Goal: Transaction & Acquisition: Download file/media

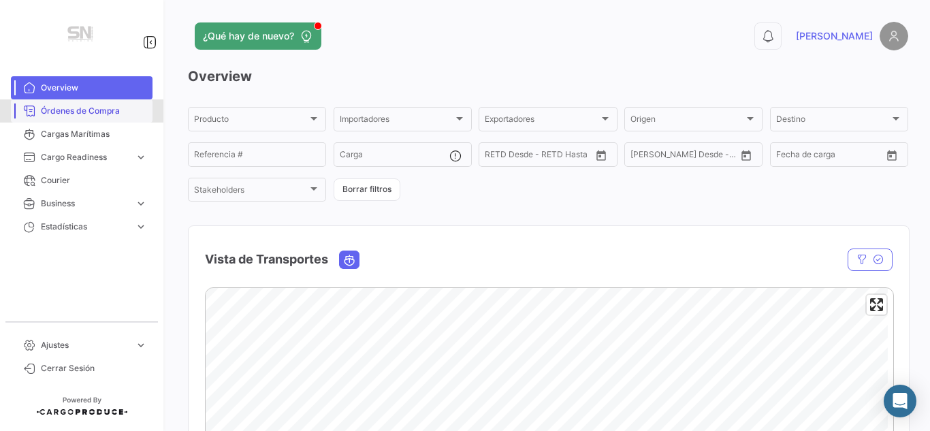
click at [90, 105] on span "Órdenes de Compra" at bounding box center [94, 111] width 106 height 12
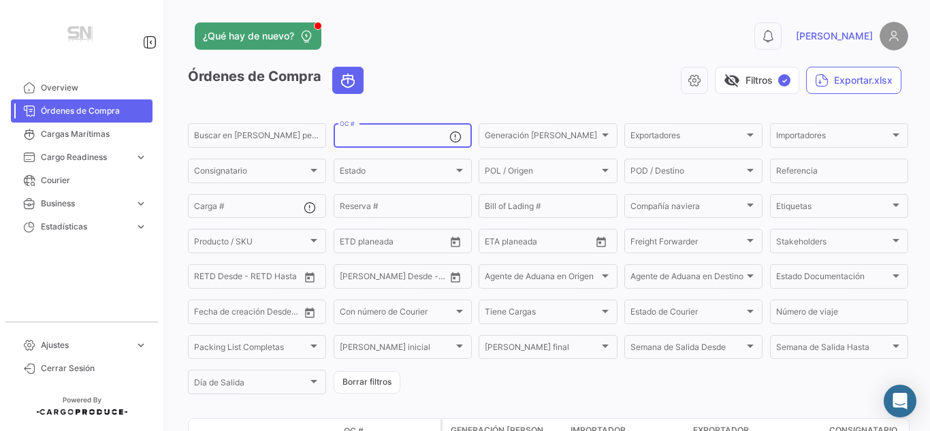
click at [406, 142] on input "OC #" at bounding box center [395, 138] width 110 height 10
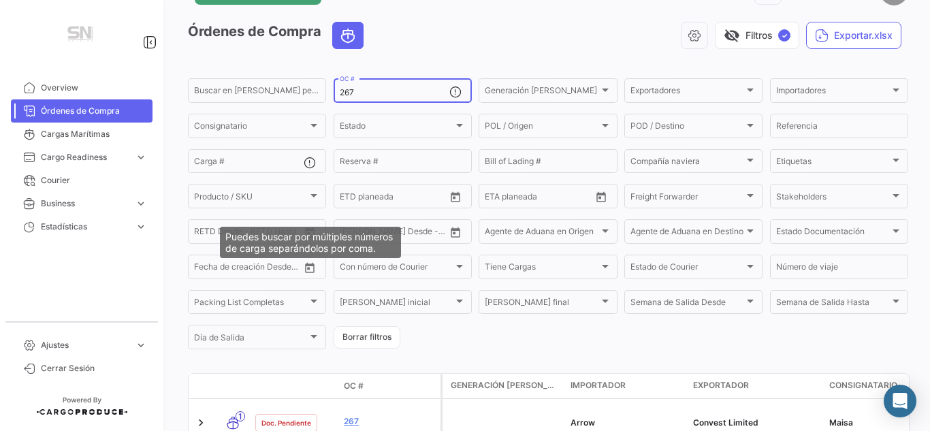
scroll to position [120, 0]
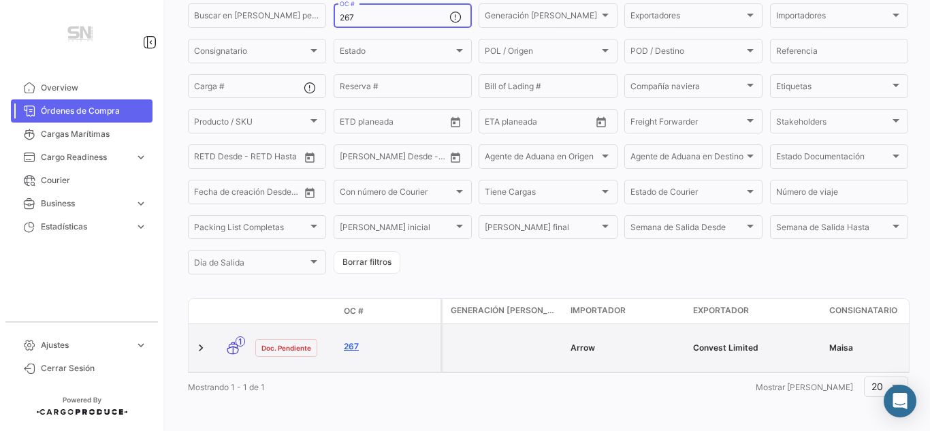
type input "267"
click at [352, 343] on link "267" at bounding box center [389, 346] width 91 height 12
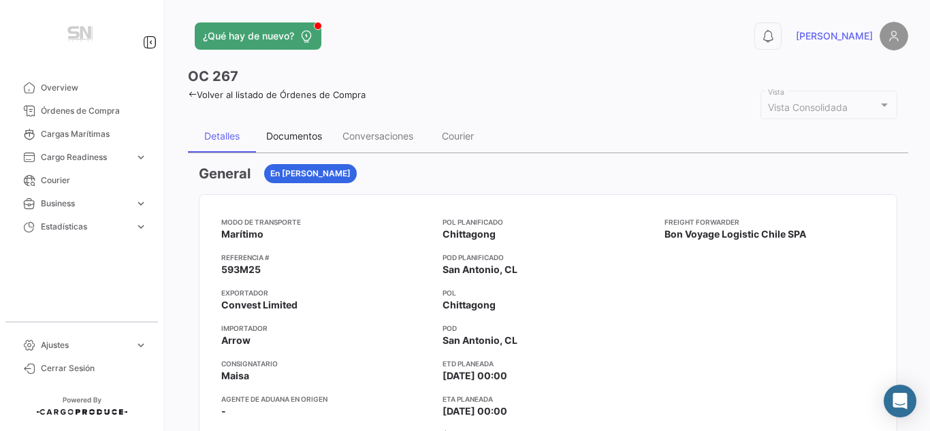
click at [308, 130] on div "Documentos" at bounding box center [294, 136] width 56 height 12
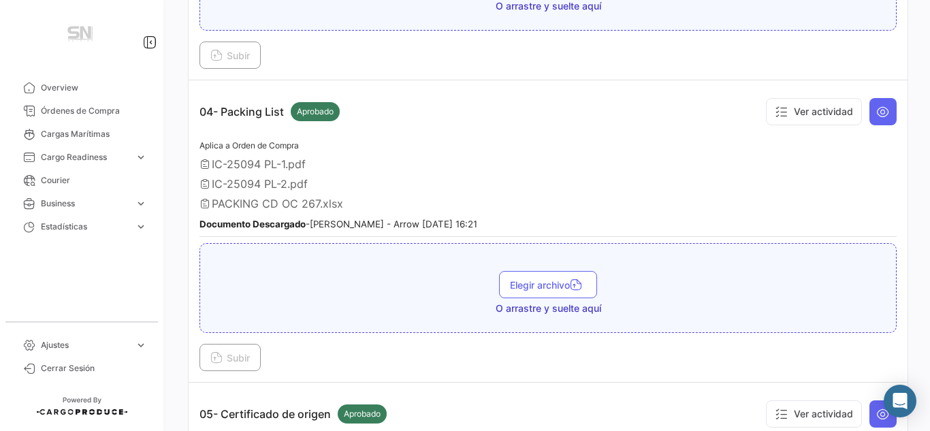
scroll to position [953, 0]
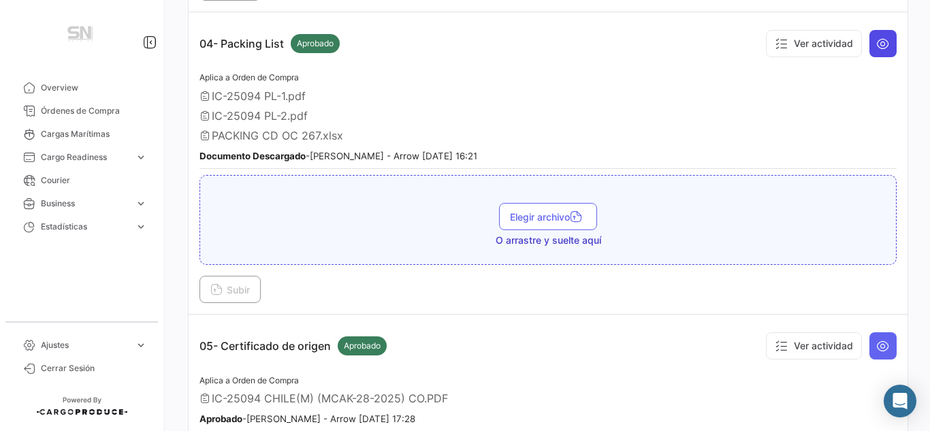
click at [877, 50] on button at bounding box center [882, 43] width 27 height 27
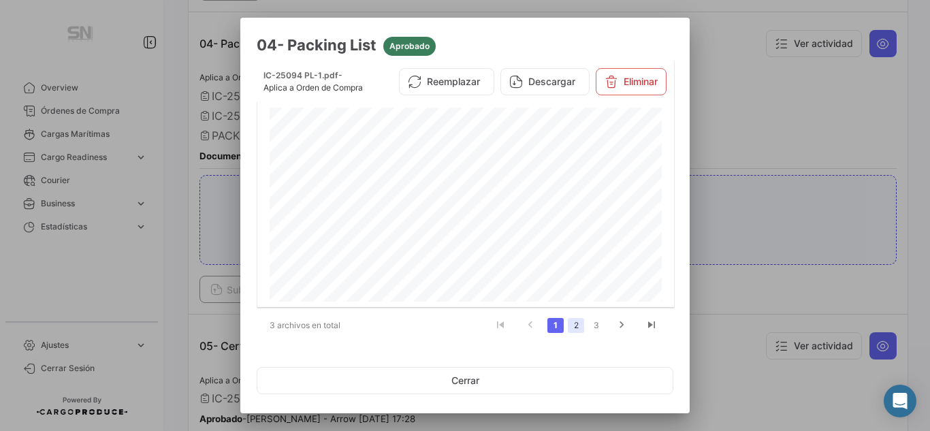
click at [568, 327] on link "2" at bounding box center [576, 325] width 16 height 15
click at [588, 324] on link "3" at bounding box center [596, 325] width 16 height 15
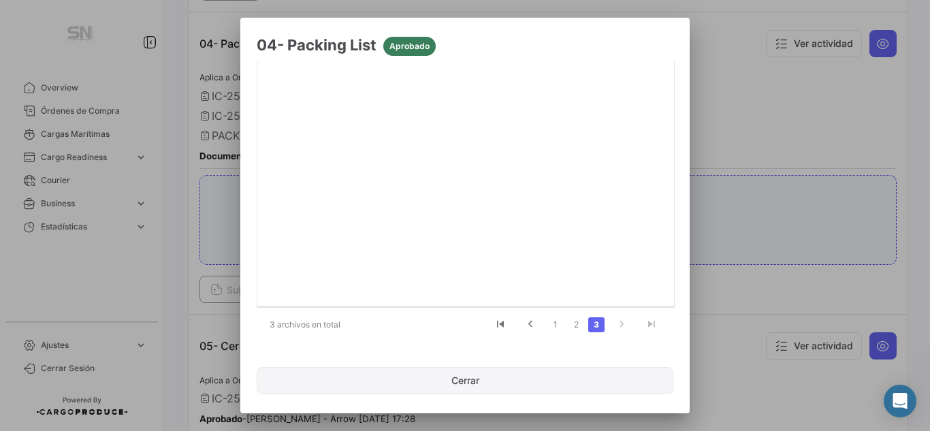
scroll to position [152, 0]
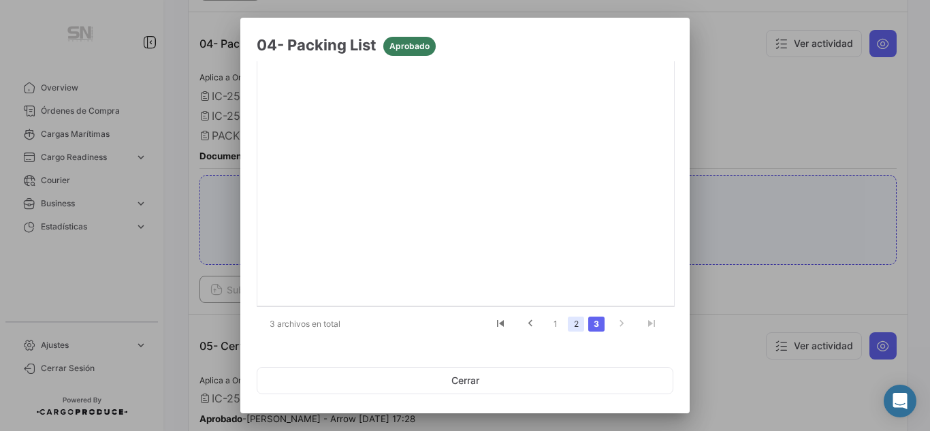
click at [569, 325] on link "2" at bounding box center [576, 324] width 16 height 15
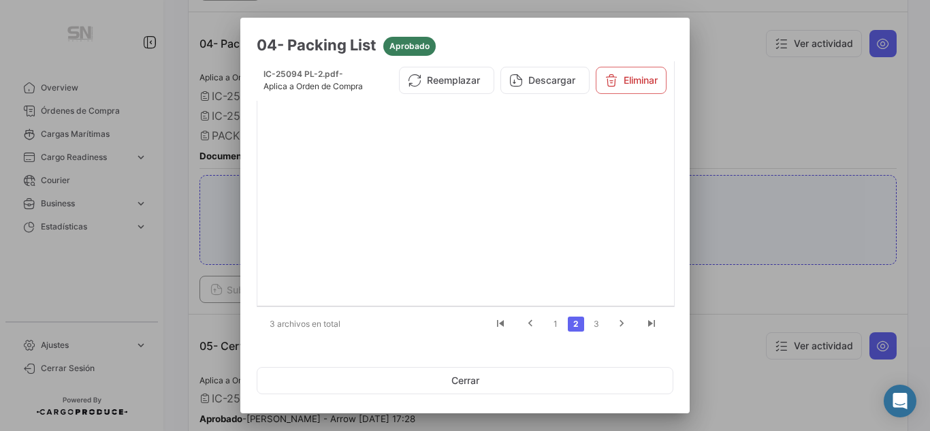
click at [724, 295] on div at bounding box center [465, 215] width 930 height 431
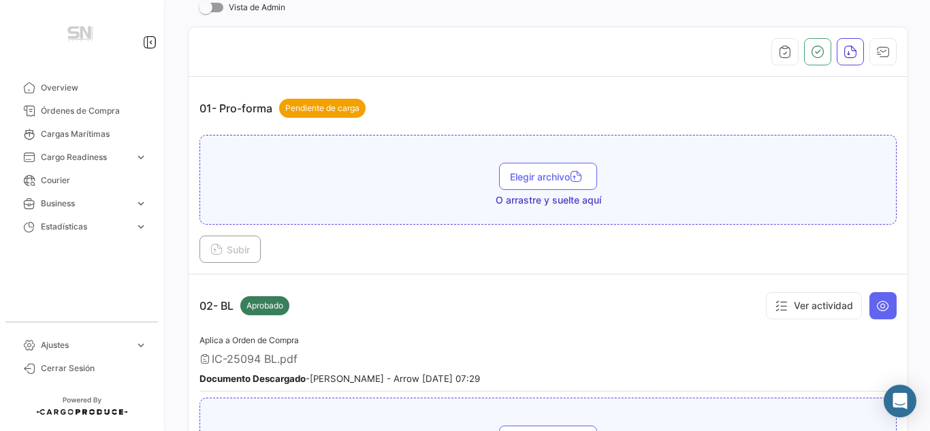
scroll to position [141, 0]
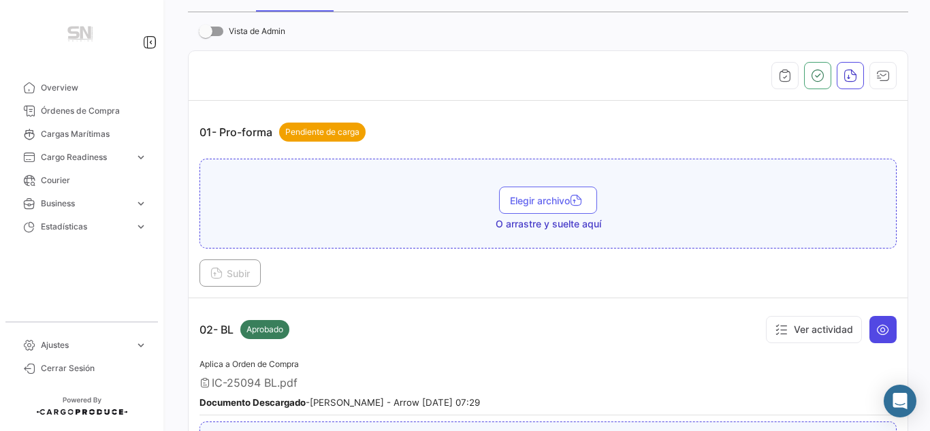
click at [883, 323] on button at bounding box center [882, 329] width 27 height 27
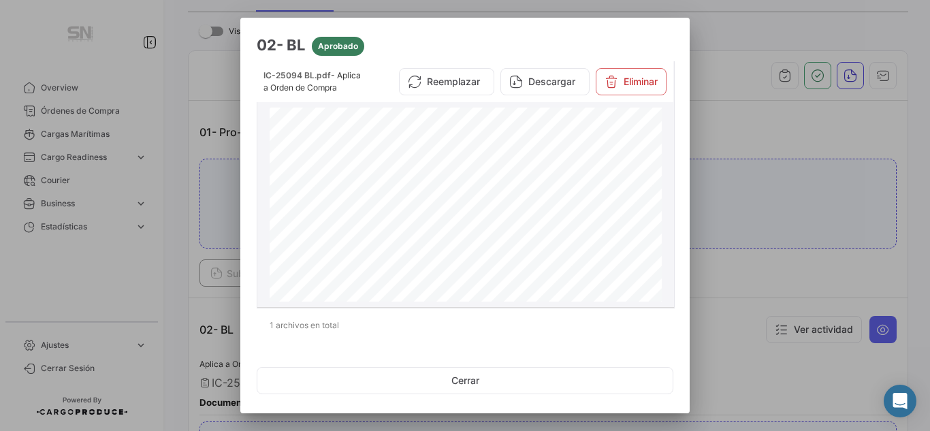
scroll to position [367, 0]
click at [749, 198] on div at bounding box center [465, 215] width 930 height 431
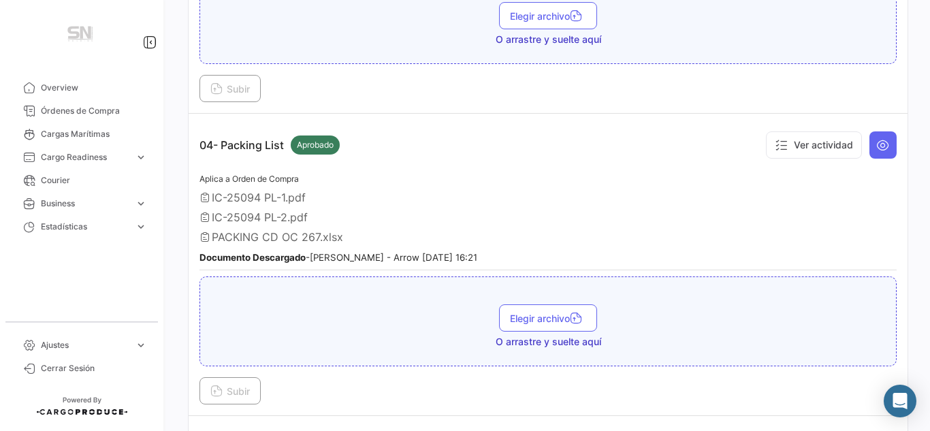
scroll to position [885, 0]
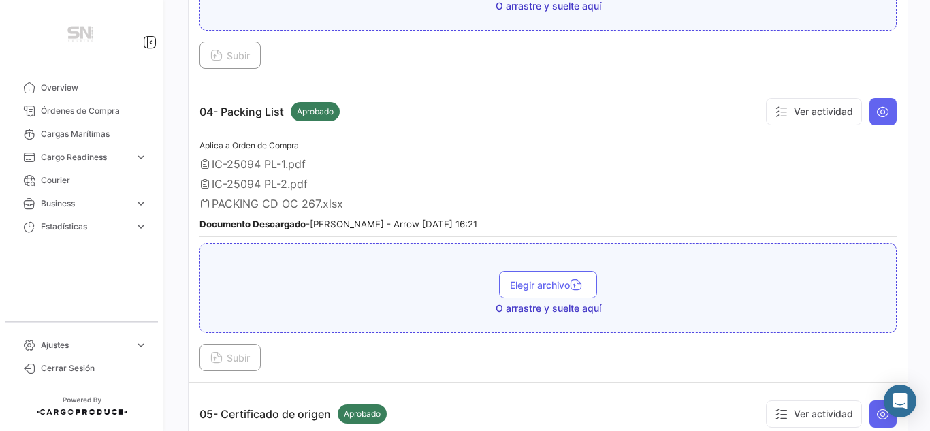
drag, startPoint x: 226, startPoint y: 178, endPoint x: 485, endPoint y: 128, distance: 263.4
click at [232, 178] on span "IC-25094 PL-2.pdf" at bounding box center [260, 184] width 96 height 14
click at [878, 110] on icon at bounding box center [883, 112] width 14 height 14
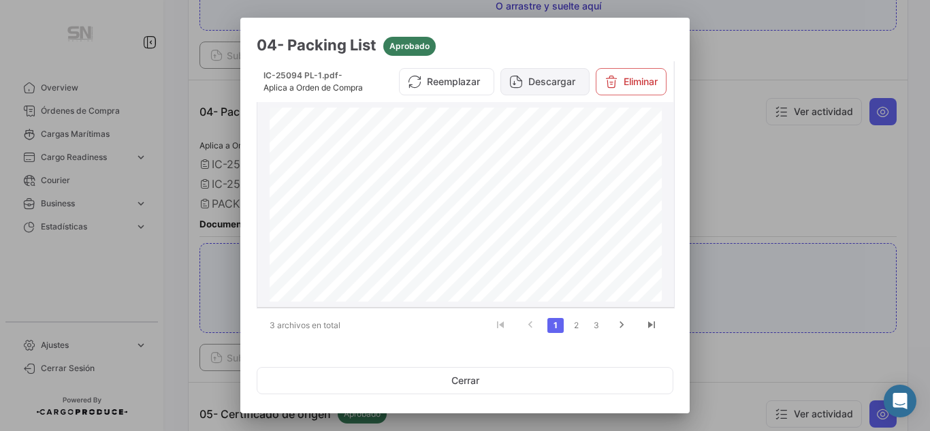
click at [553, 92] on button "Descargar" at bounding box center [544, 81] width 89 height 27
click at [568, 321] on link "2" at bounding box center [576, 325] width 16 height 15
click at [518, 86] on button "Descargar" at bounding box center [544, 81] width 89 height 27
